Goal: Task Accomplishment & Management: Use online tool/utility

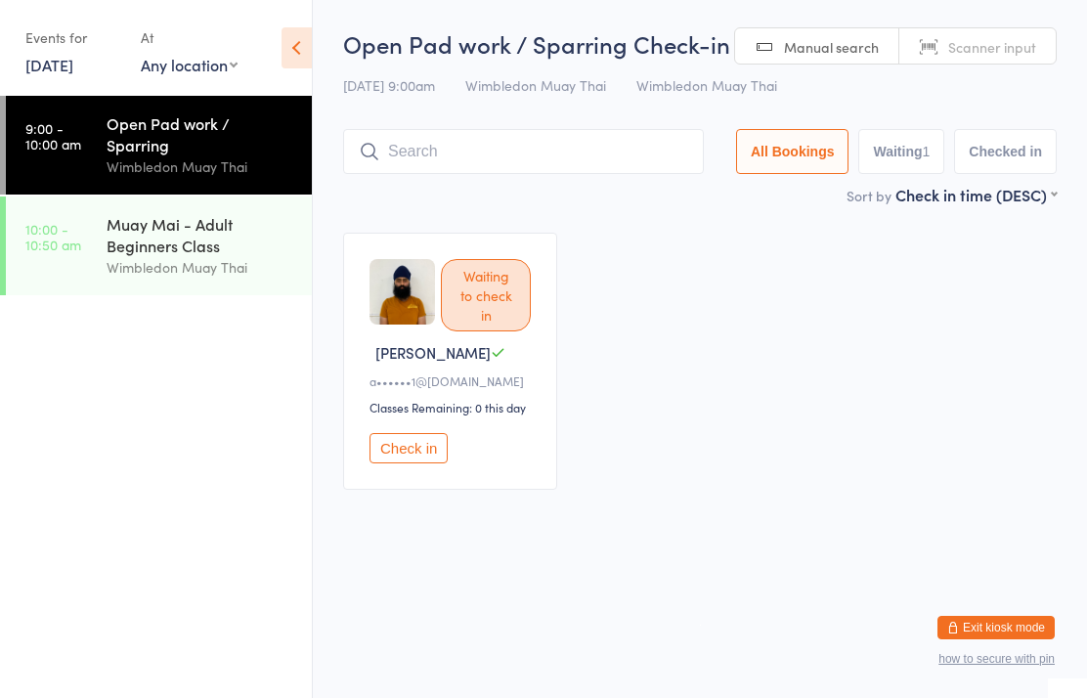
click at [453, 142] on input "search" at bounding box center [523, 151] width 361 height 45
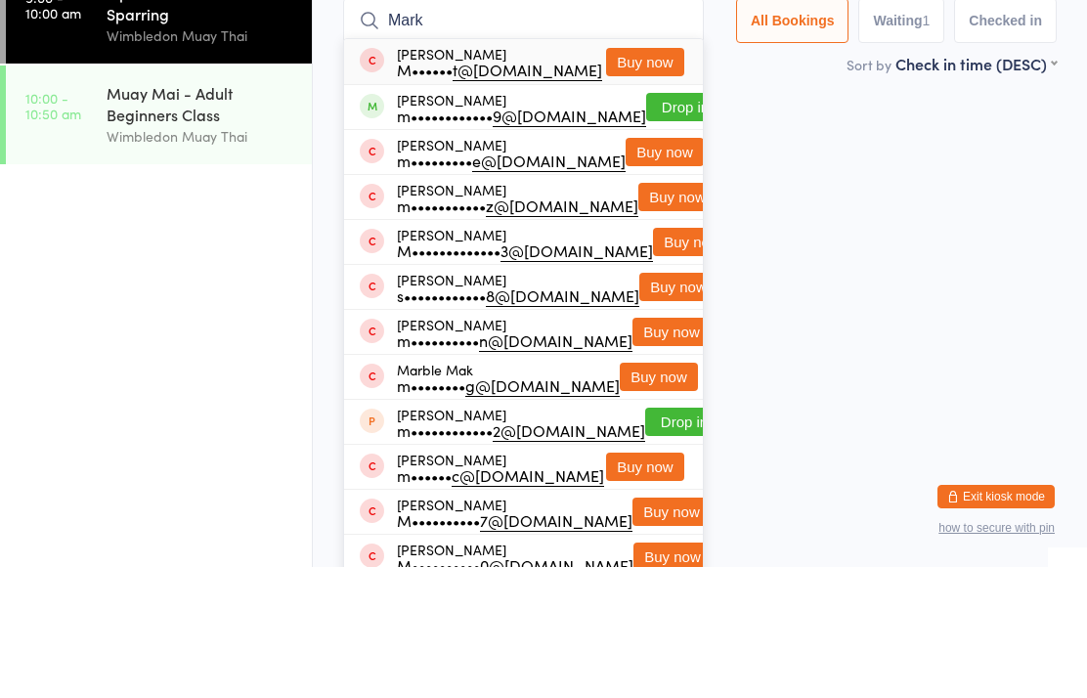
type input "Mark"
click at [646, 224] on button "Drop in" at bounding box center [685, 238] width 78 height 28
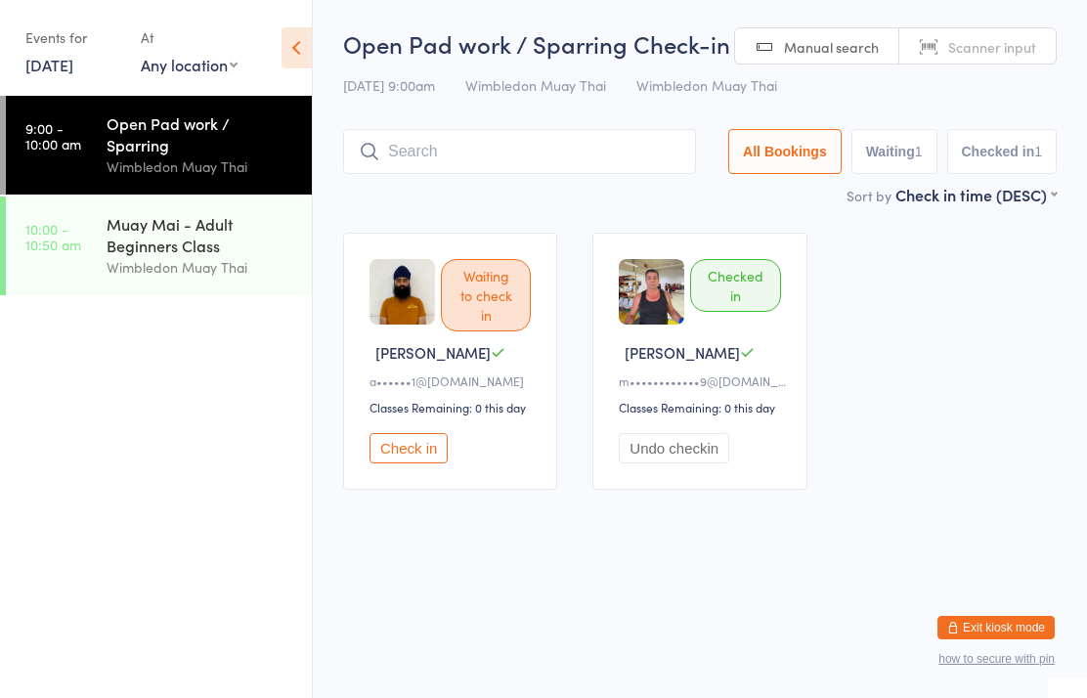
click at [498, 174] on input "search" at bounding box center [519, 151] width 353 height 45
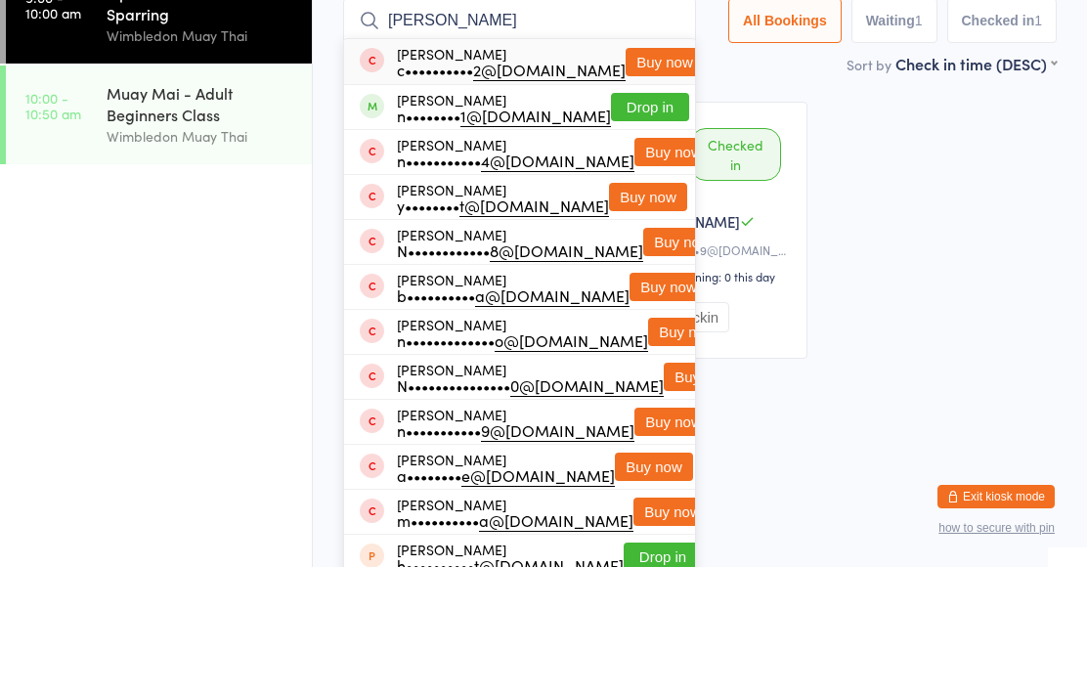
type input "[PERSON_NAME]"
click at [630, 224] on button "Drop in" at bounding box center [650, 238] width 78 height 28
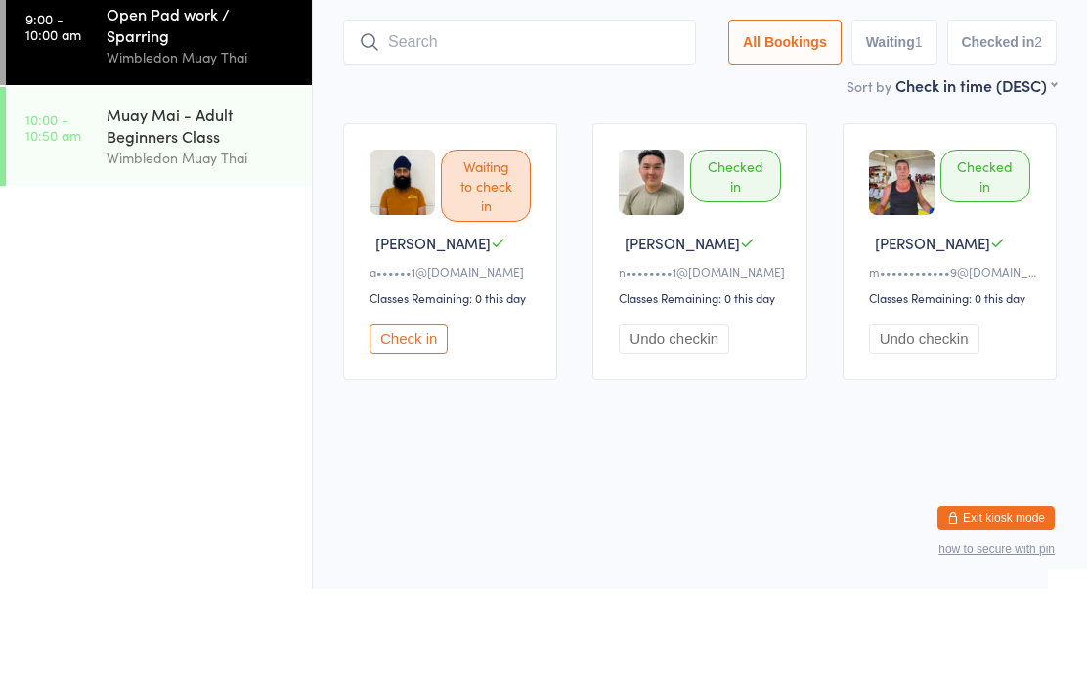
click at [505, 129] on input "search" at bounding box center [519, 151] width 353 height 45
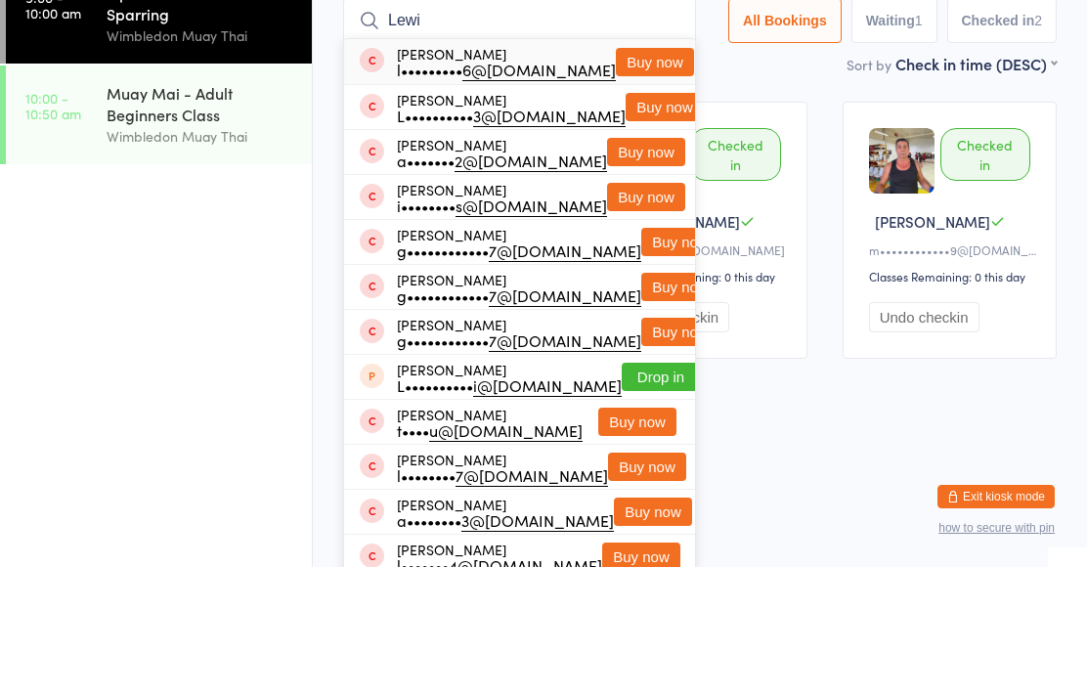
type input "Lewi"
click at [652, 179] on button "Buy now" at bounding box center [655, 193] width 78 height 28
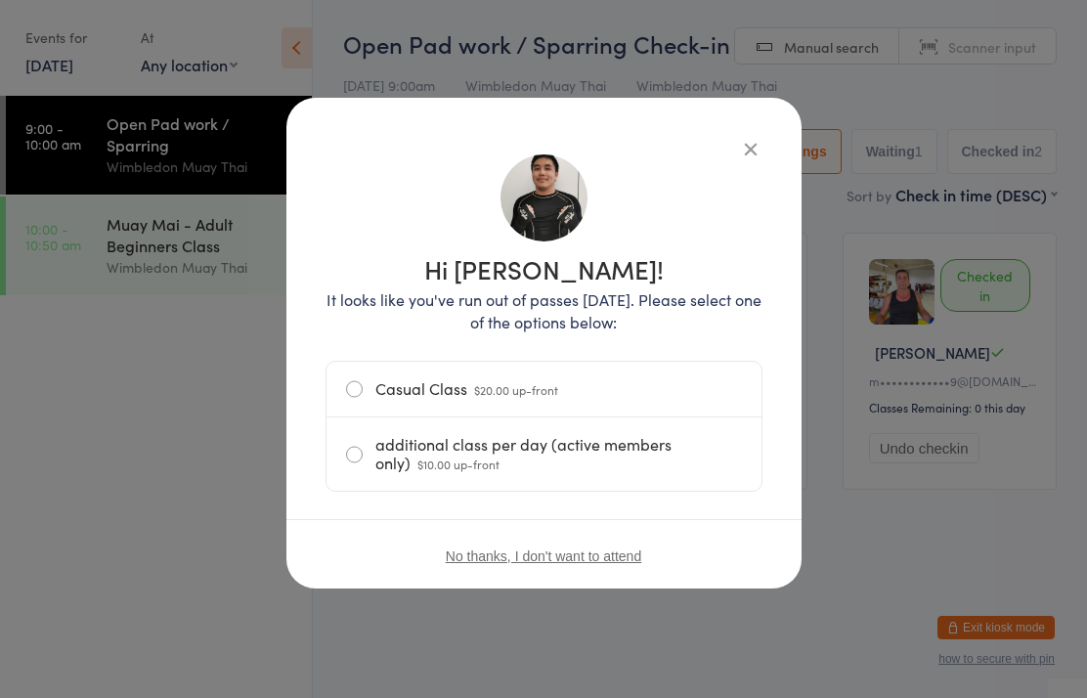
click at [426, 412] on label "Casual Class $20.00 up-front" at bounding box center [544, 389] width 396 height 55
click at [0, 0] on input "Casual Class $20.00 up-front" at bounding box center [0, 0] width 0 height 0
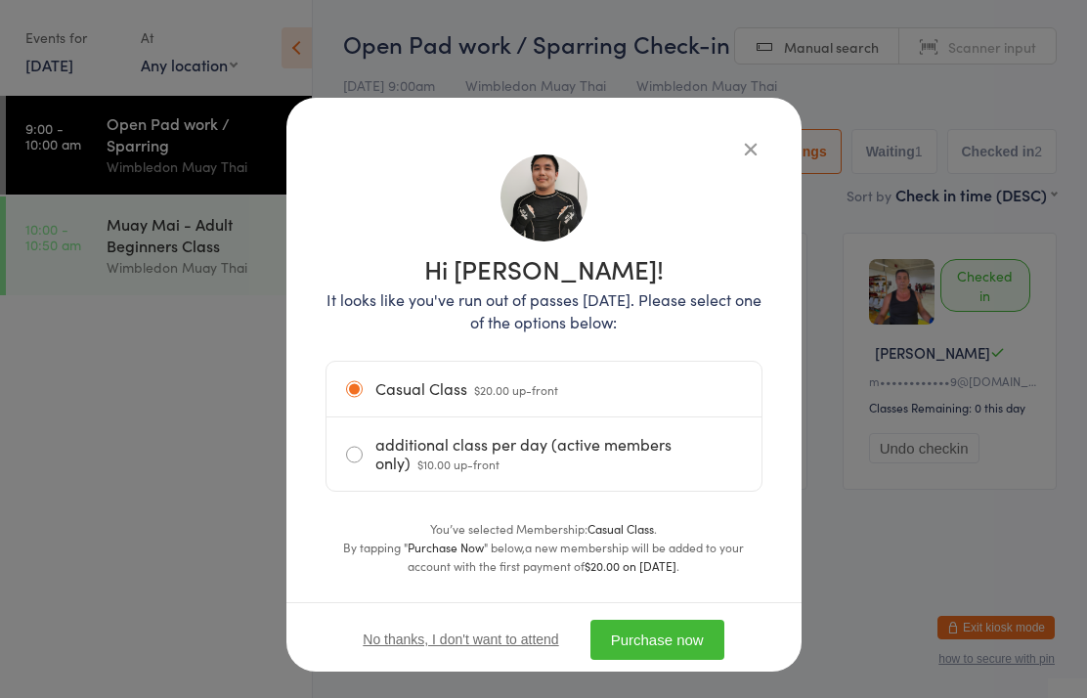
click at [685, 647] on button "Purchase now" at bounding box center [657, 640] width 134 height 40
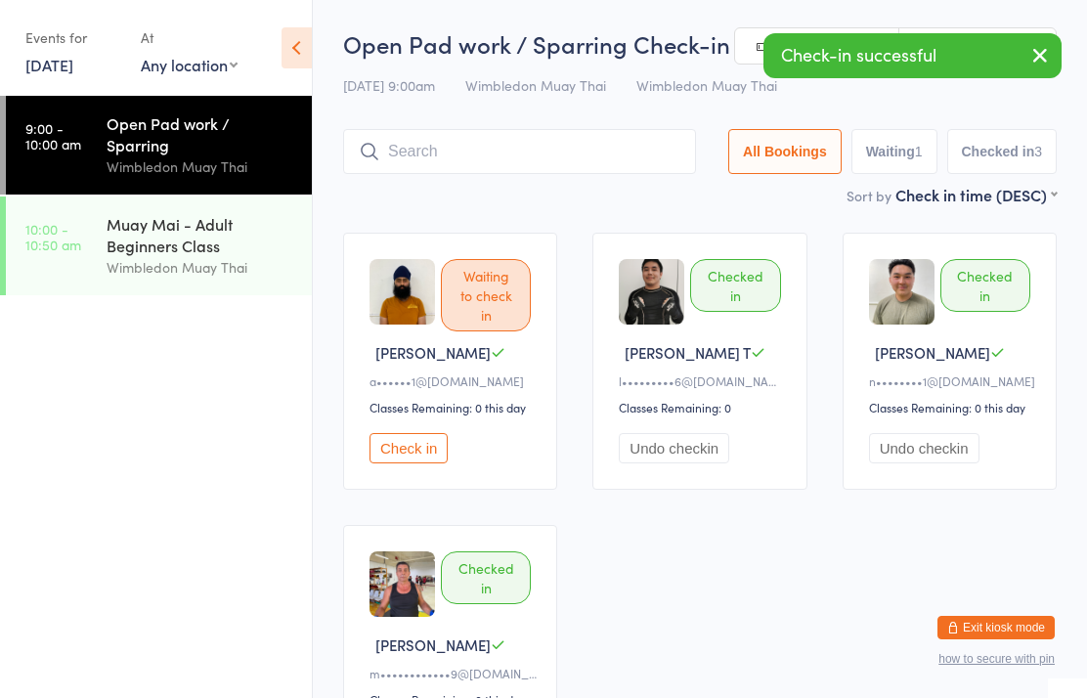
click at [647, 173] on input "search" at bounding box center [519, 151] width 353 height 45
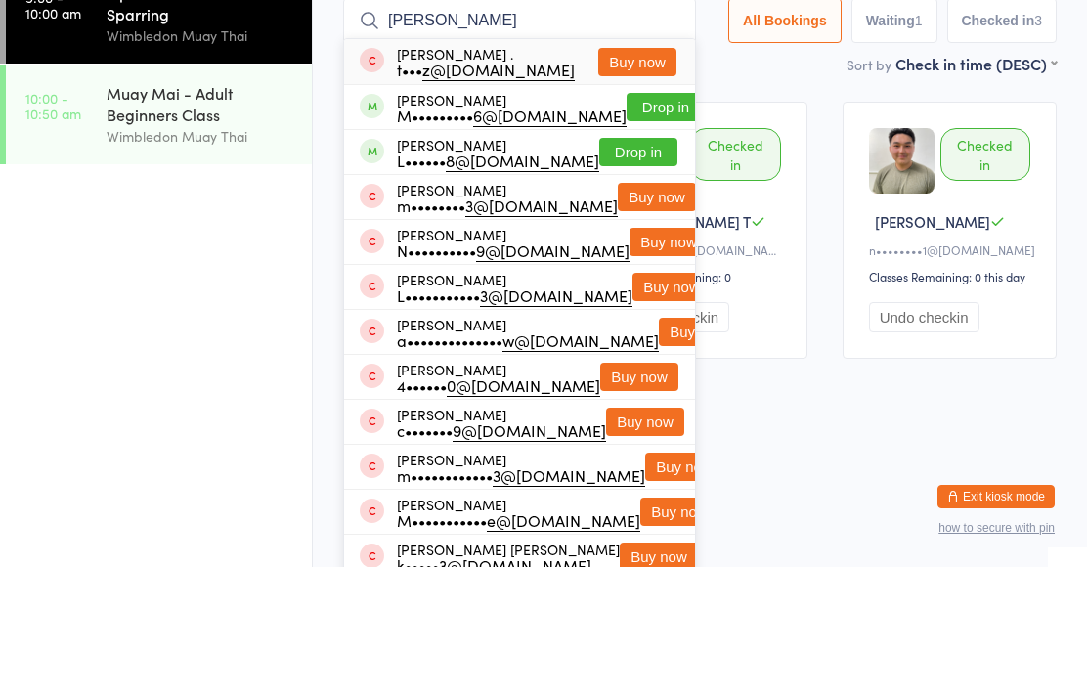
type input "[PERSON_NAME]"
click at [633, 224] on button "Drop in" at bounding box center [666, 238] width 78 height 28
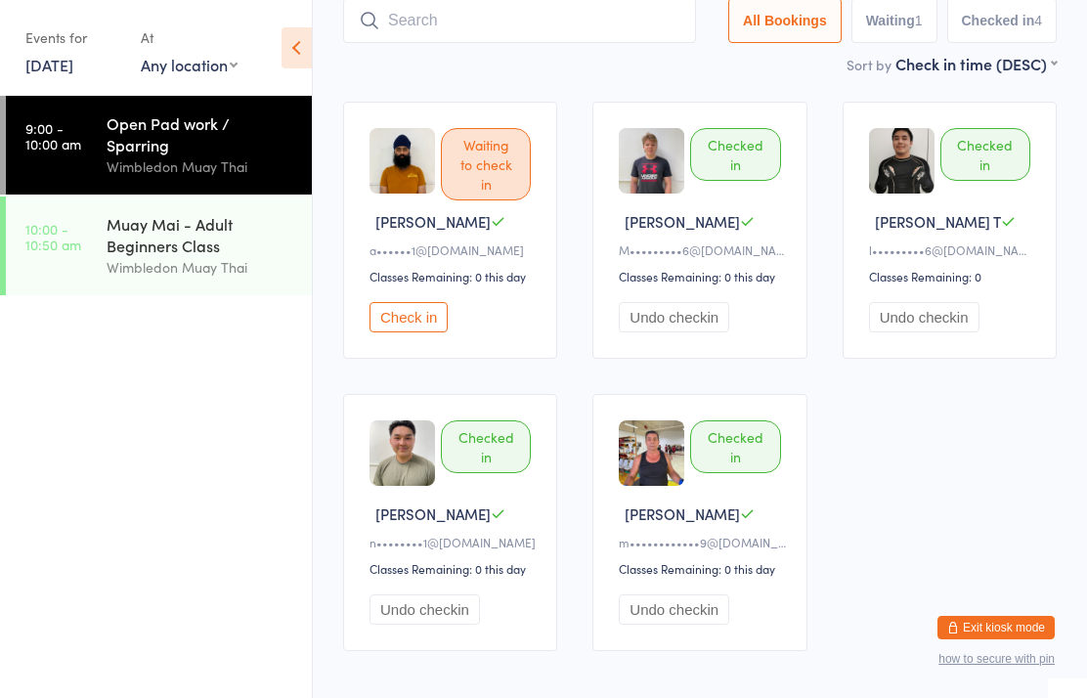
click at [447, 42] on input "search" at bounding box center [519, 20] width 353 height 45
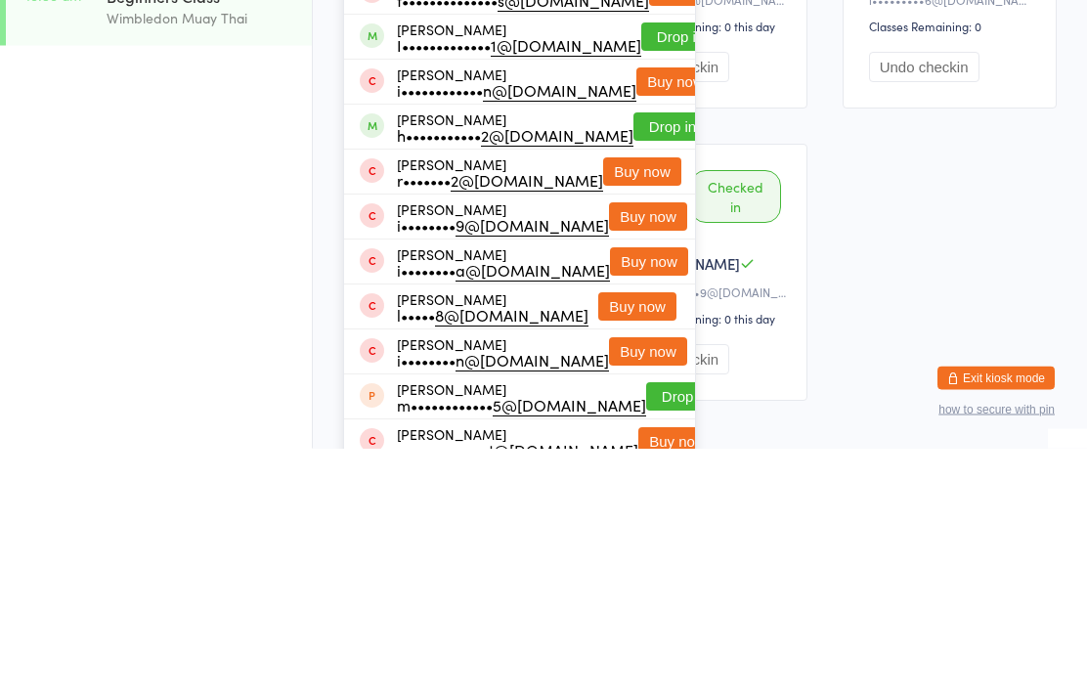
type input "[PERSON_NAME]"
click at [633, 363] on button "Drop in" at bounding box center [672, 377] width 78 height 28
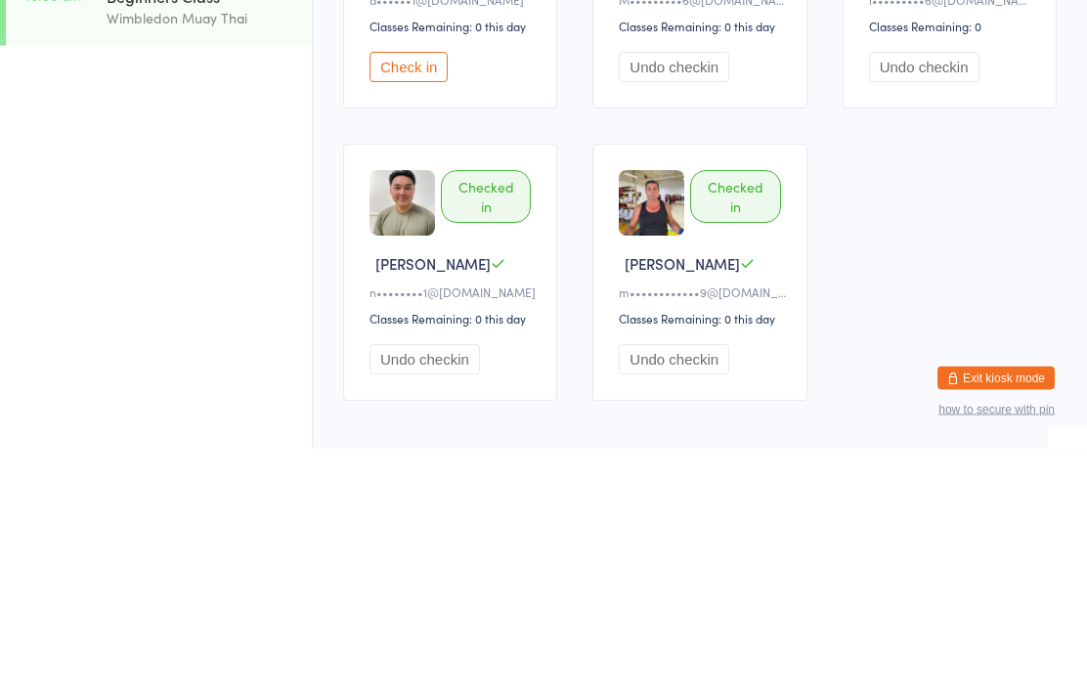
scroll to position [0, 0]
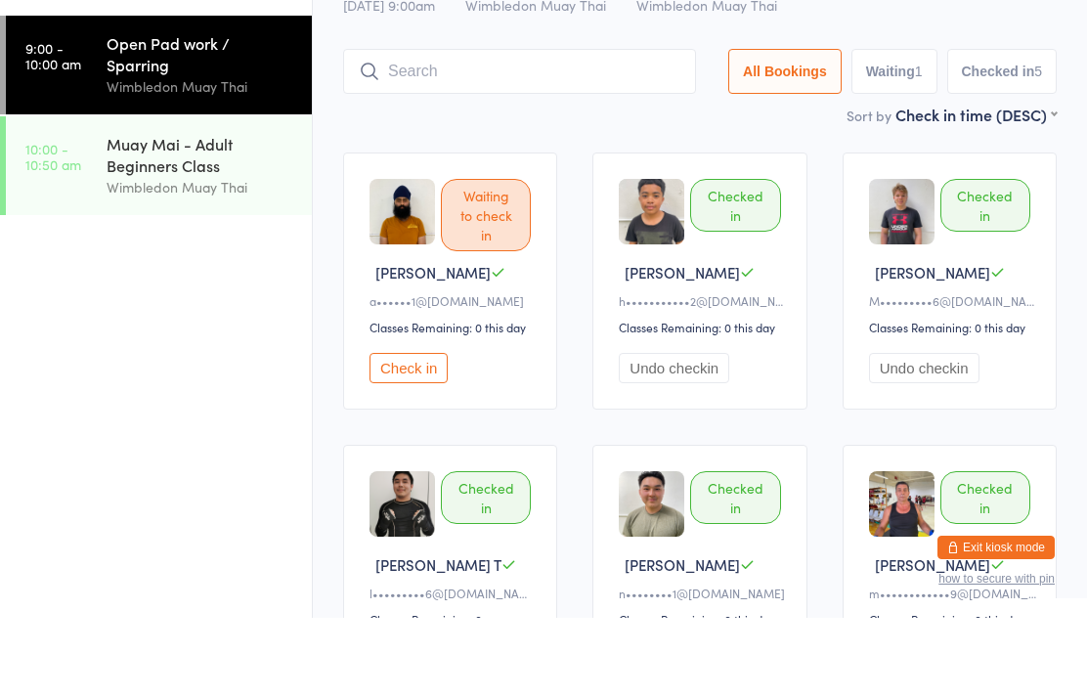
click at [195, 112] on div "Open Pad work / Sparring" at bounding box center [201, 133] width 189 height 43
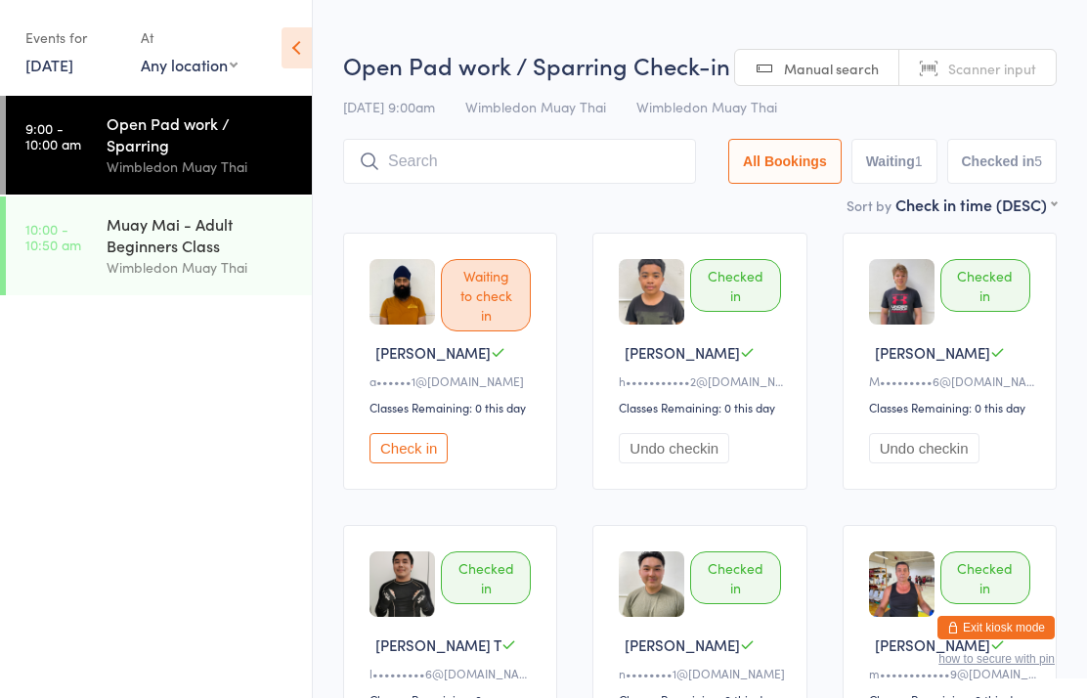
click at [79, 121] on time "9:00 - 10:00 am" at bounding box center [53, 135] width 56 height 31
click at [438, 173] on input "search" at bounding box center [519, 161] width 353 height 45
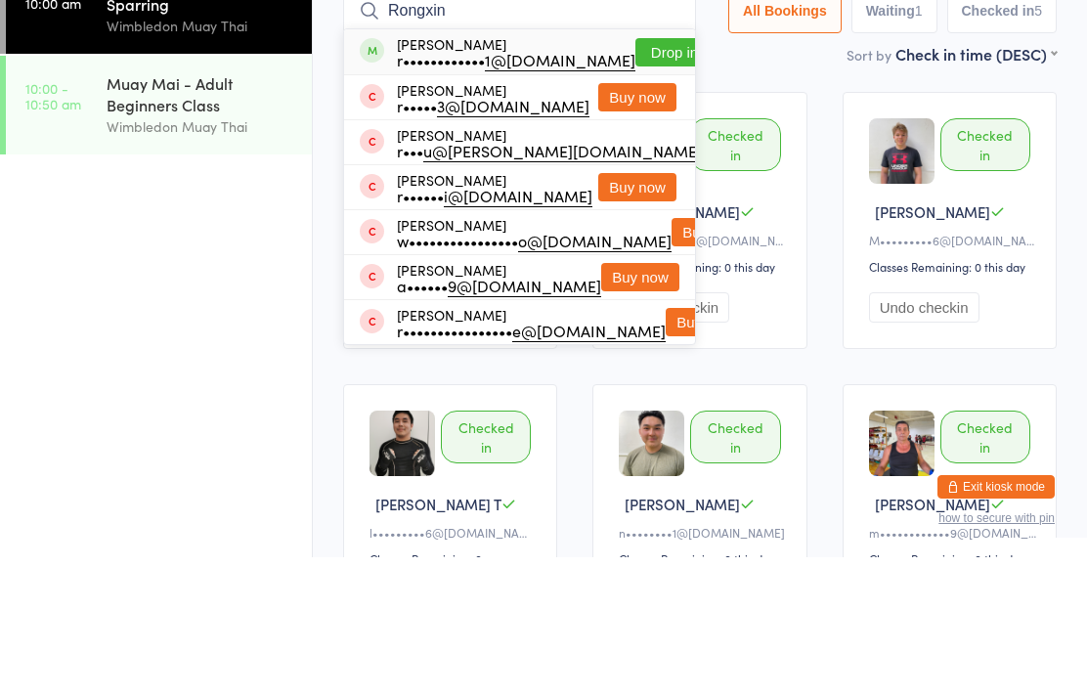
type input "Rongxin"
click at [635, 179] on button "Drop in" at bounding box center [674, 193] width 78 height 28
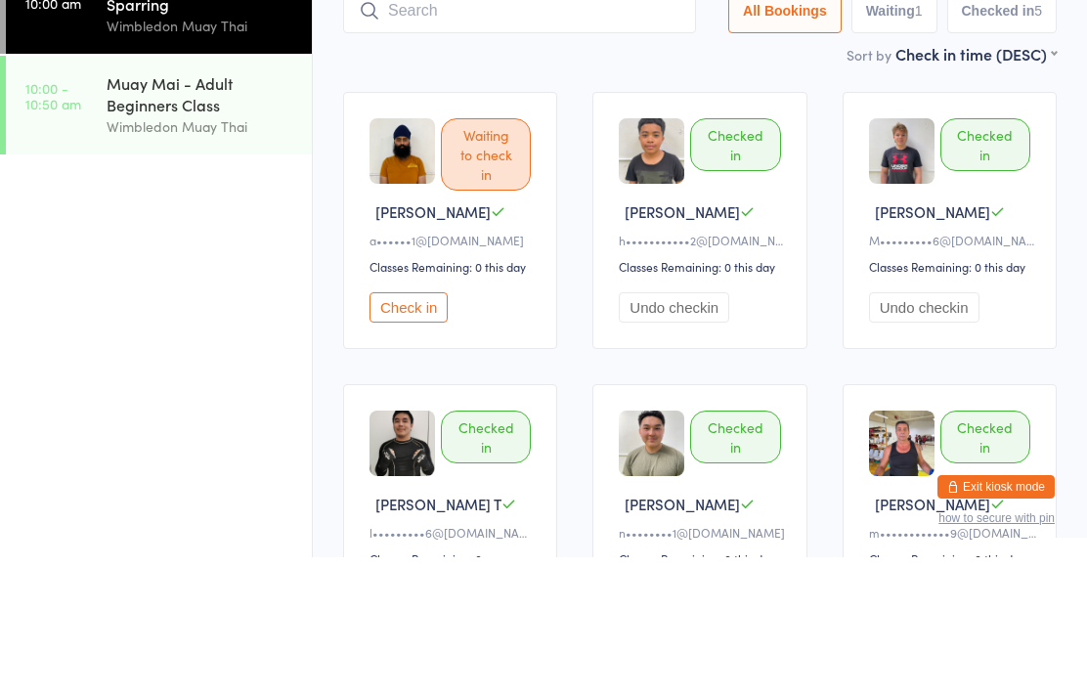
scroll to position [141, 0]
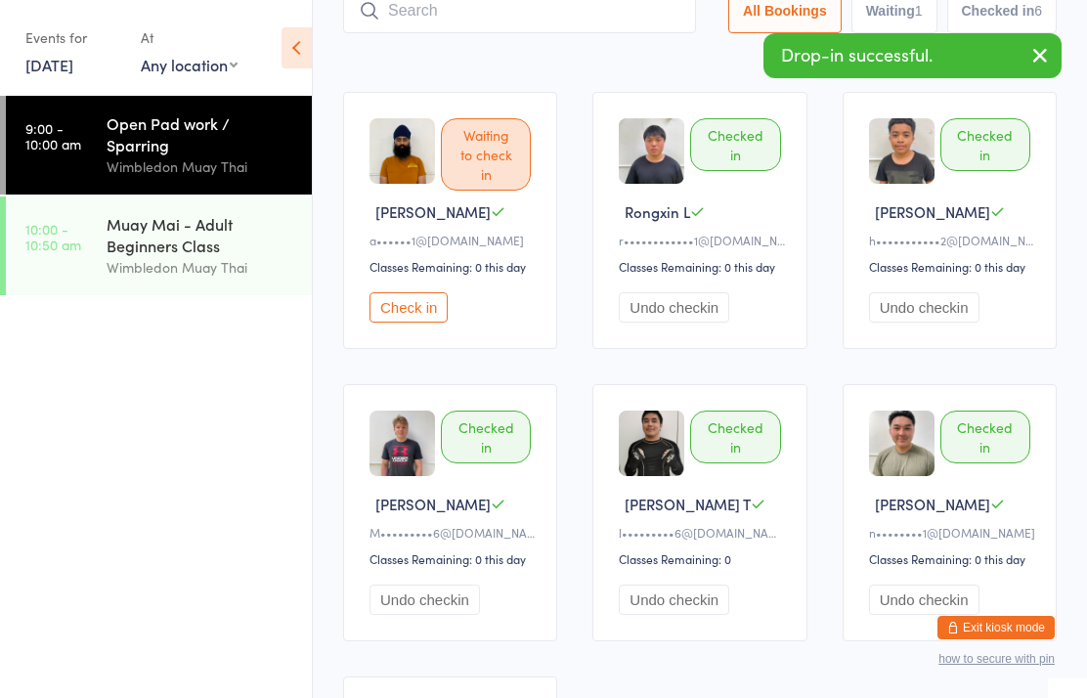
click at [587, 5] on input "search" at bounding box center [519, 10] width 353 height 45
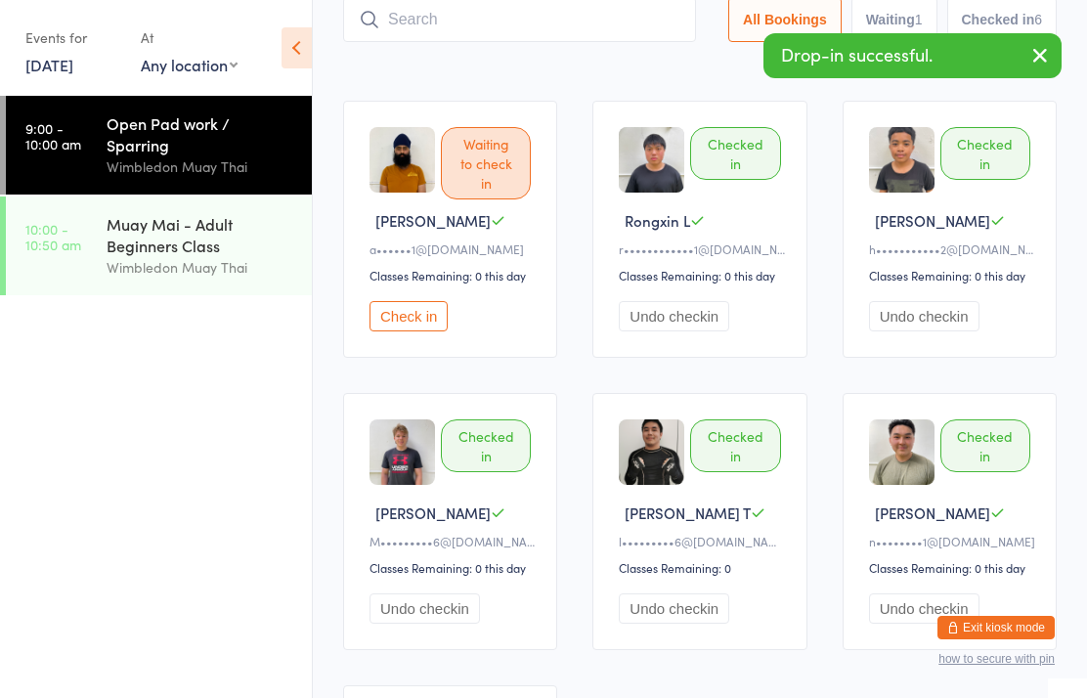
scroll to position [131, 0]
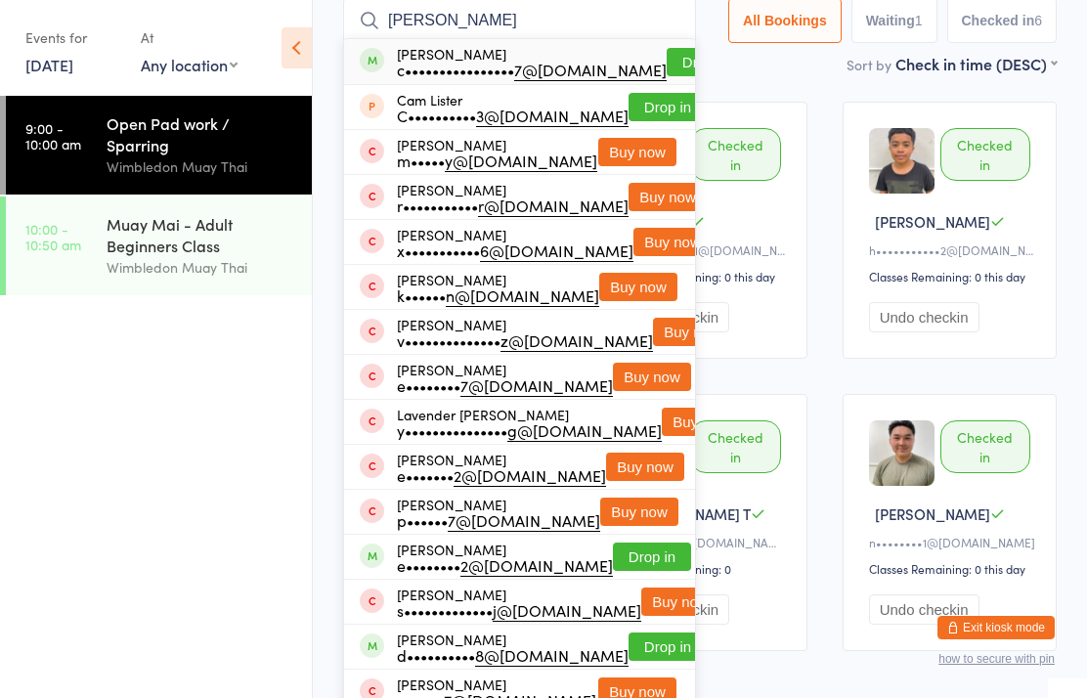
type input "[PERSON_NAME]"
click at [669, 57] on button "Drop in" at bounding box center [706, 62] width 78 height 28
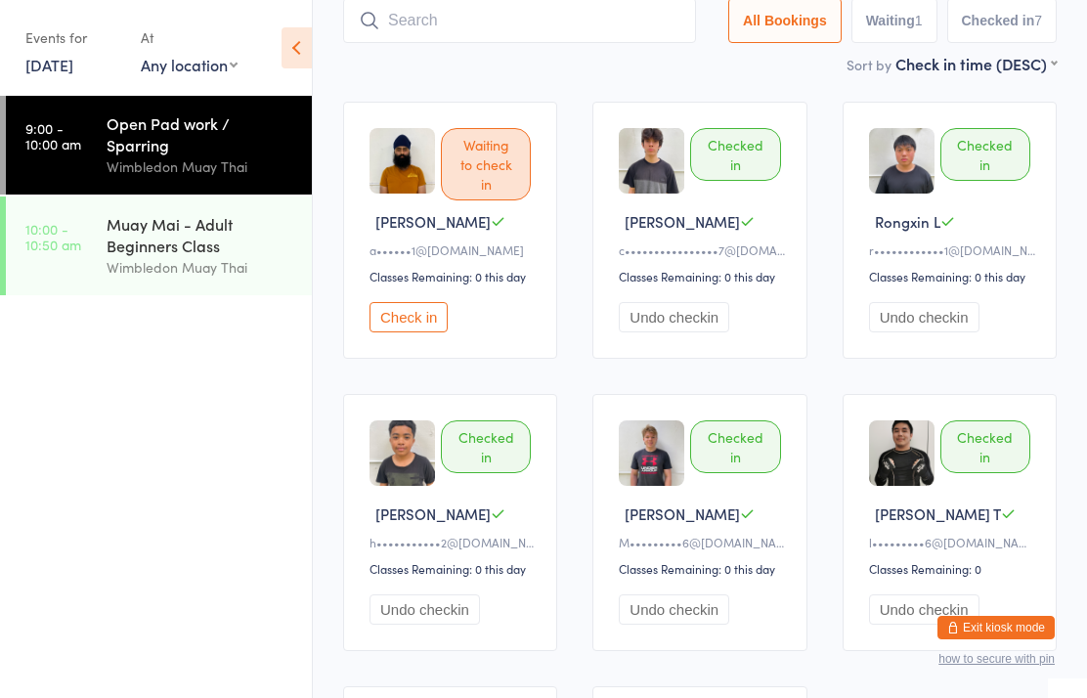
click at [129, 133] on div "Open Pad work / Sparring" at bounding box center [201, 133] width 189 height 43
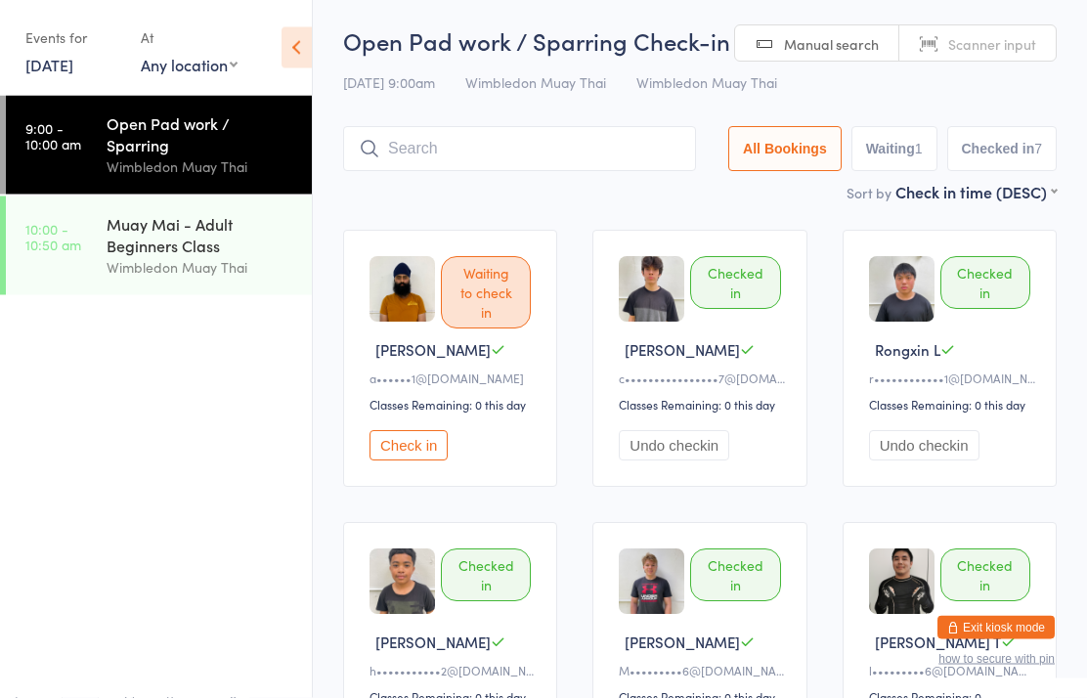
scroll to position [0, 0]
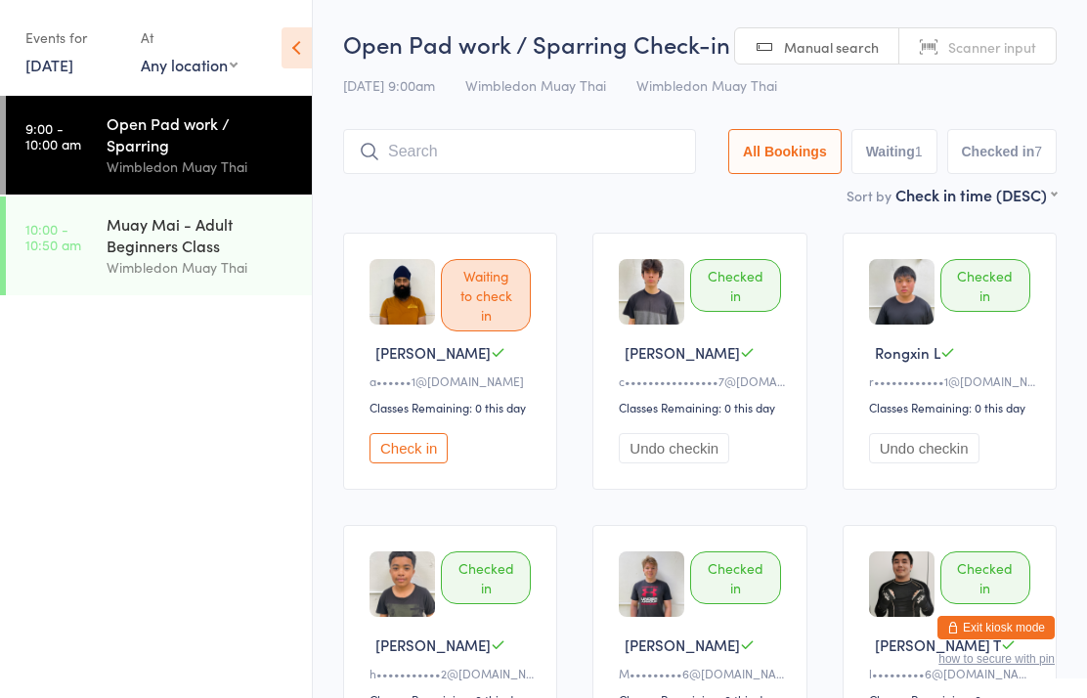
click at [569, 154] on input "search" at bounding box center [519, 151] width 353 height 45
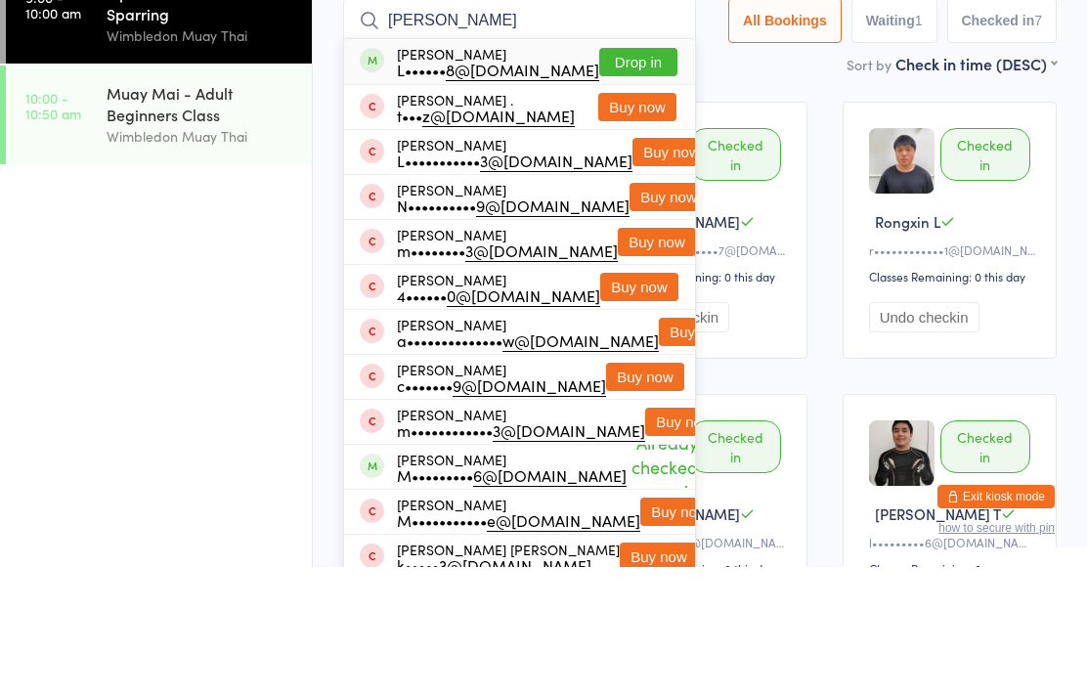
type input "[PERSON_NAME]"
click at [638, 179] on button "Drop in" at bounding box center [638, 193] width 78 height 28
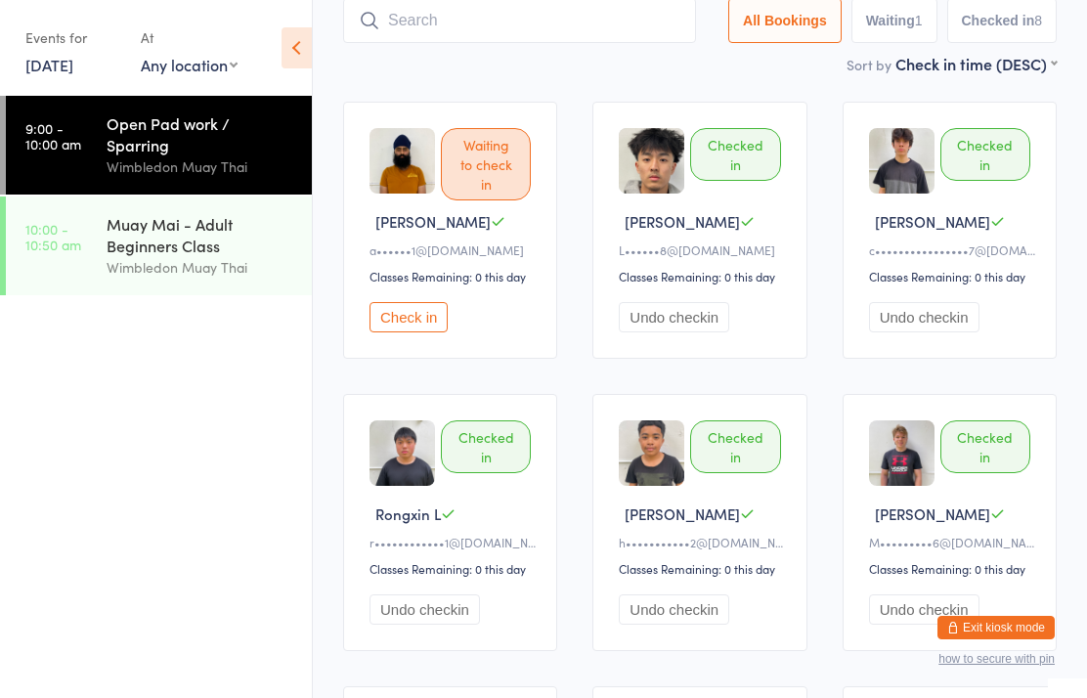
click at [483, 60] on div "Sort by Check in time (DESC) First name (ASC) First name (DESC) Last name (ASC)…" at bounding box center [699, 64] width 713 height 22
click at [526, 22] on input "search" at bounding box center [519, 20] width 353 height 45
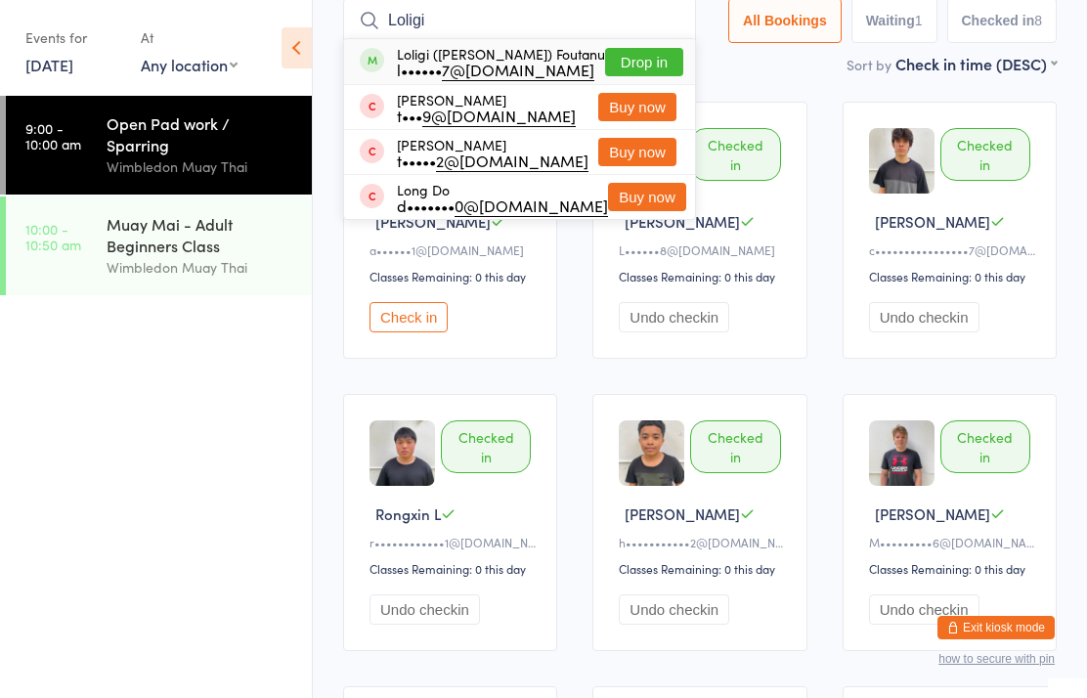
type input "Loligi"
click at [629, 65] on button "Drop in" at bounding box center [644, 62] width 78 height 28
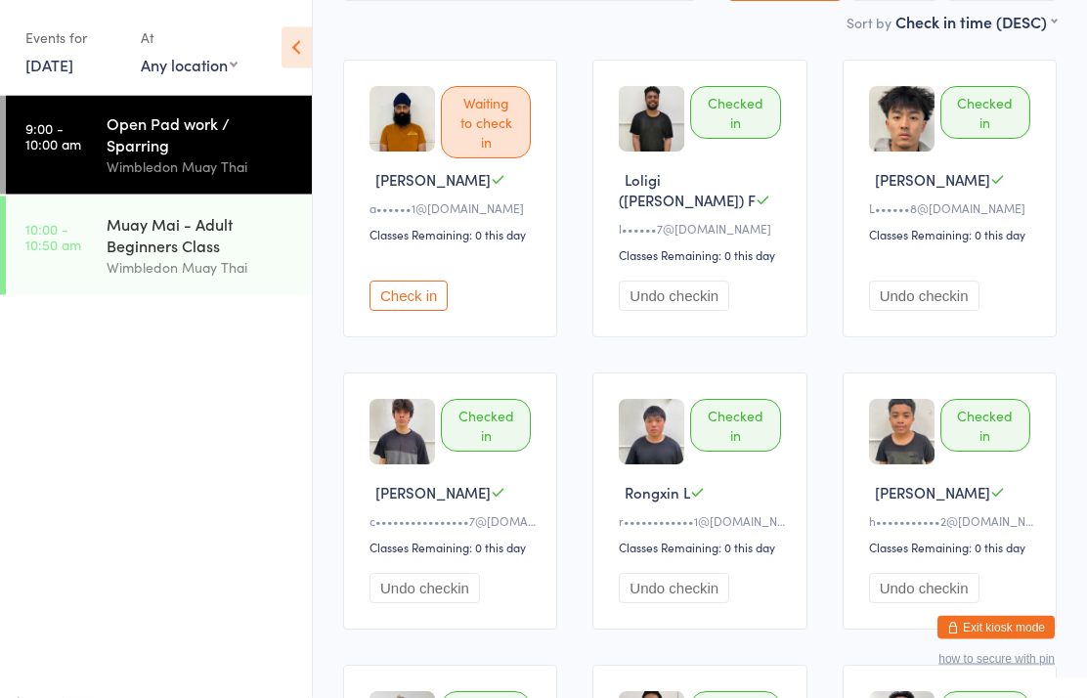
scroll to position [0, 0]
